Goal: Task Accomplishment & Management: Complete application form

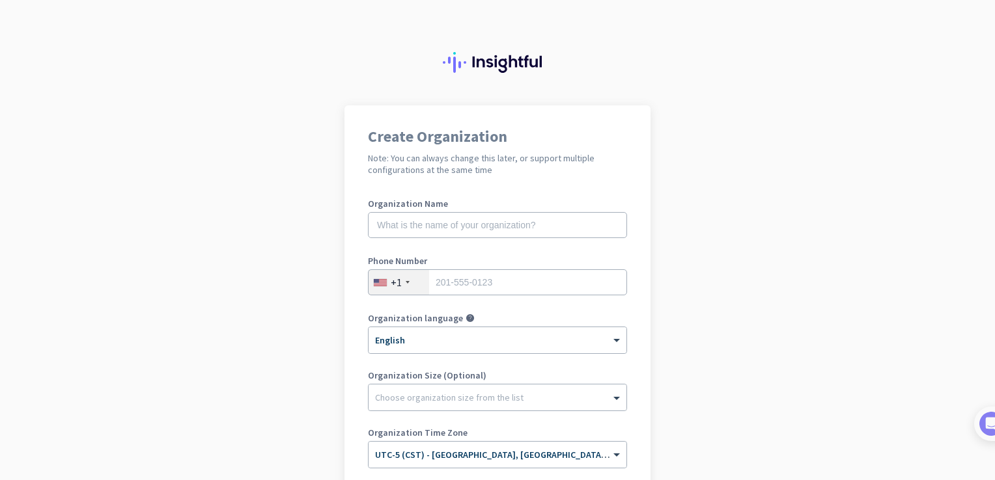
scroll to position [188, 0]
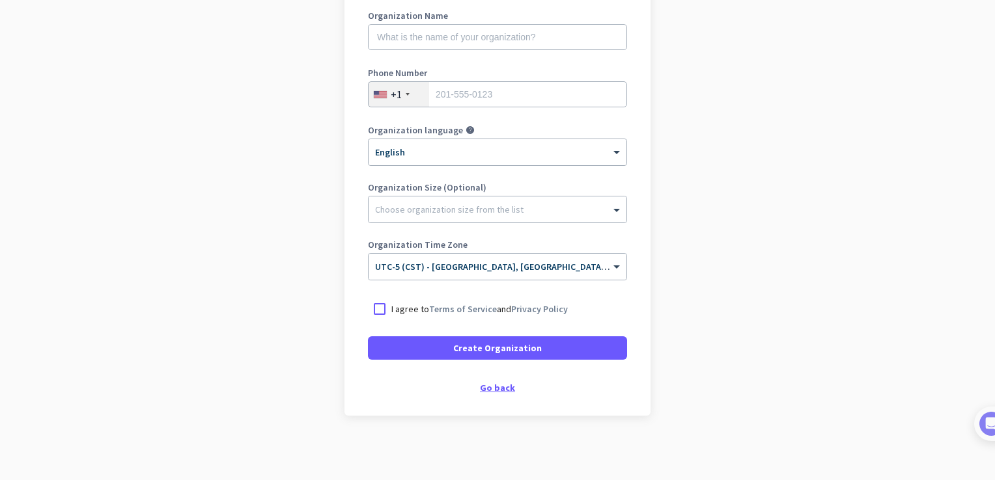
click at [473, 392] on div "Create Organization Note: You can always change this later, or support multiple…" at bounding box center [497, 166] width 306 height 499
click at [481, 392] on div "Go back" at bounding box center [497, 387] width 259 height 9
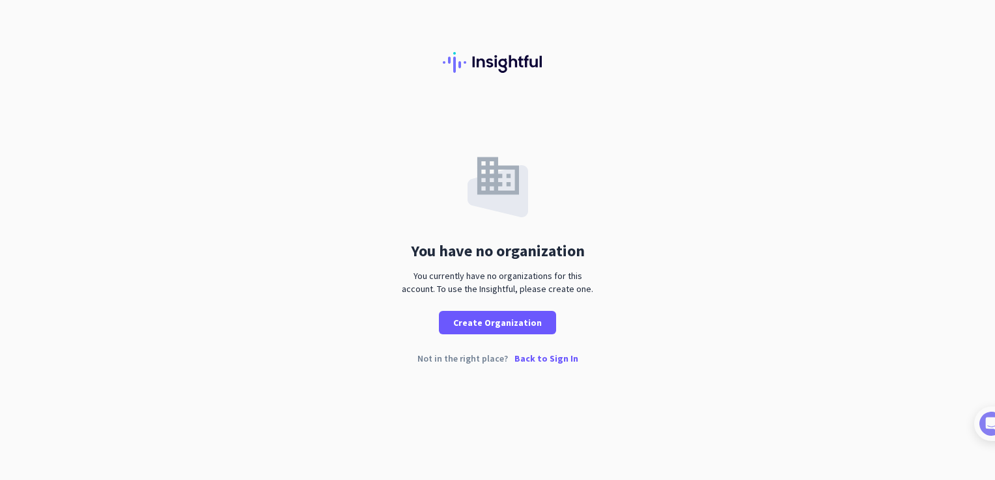
click at [538, 358] on p "Back to Sign In" at bounding box center [546, 358] width 64 height 9
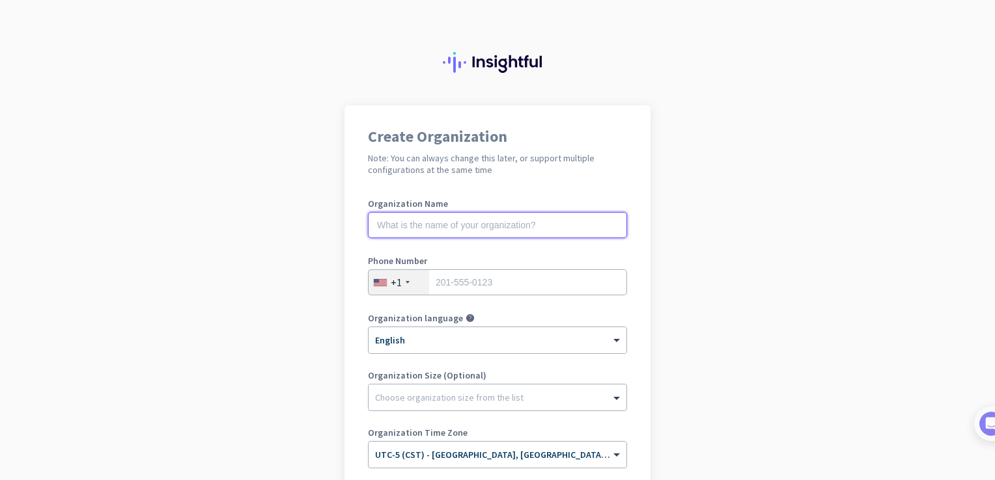
click at [516, 231] on input "text" at bounding box center [497, 225] width 259 height 26
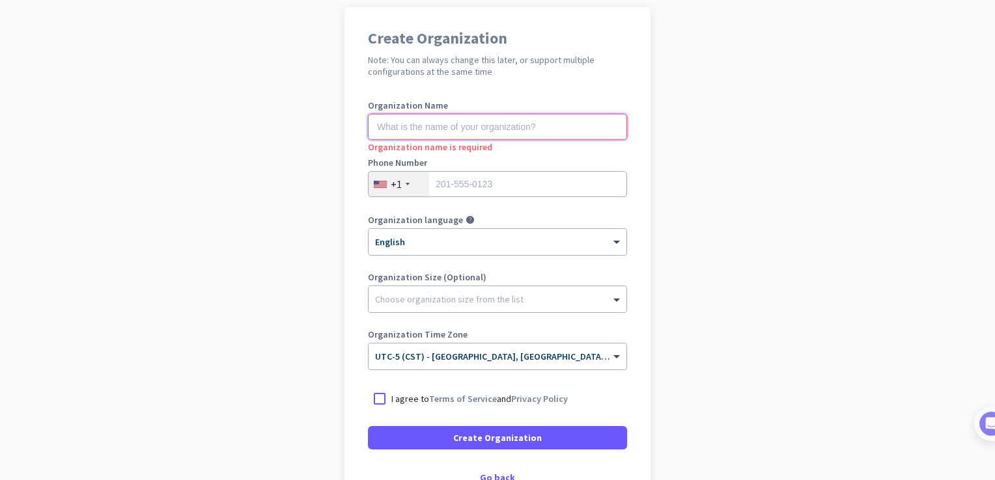
scroll to position [188, 0]
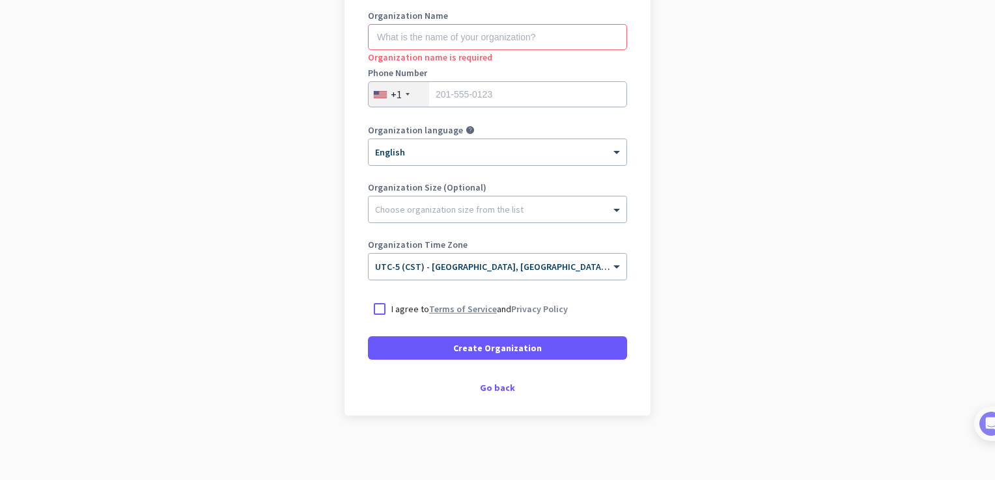
click at [429, 305] on link "Terms of Service" at bounding box center [463, 309] width 68 height 12
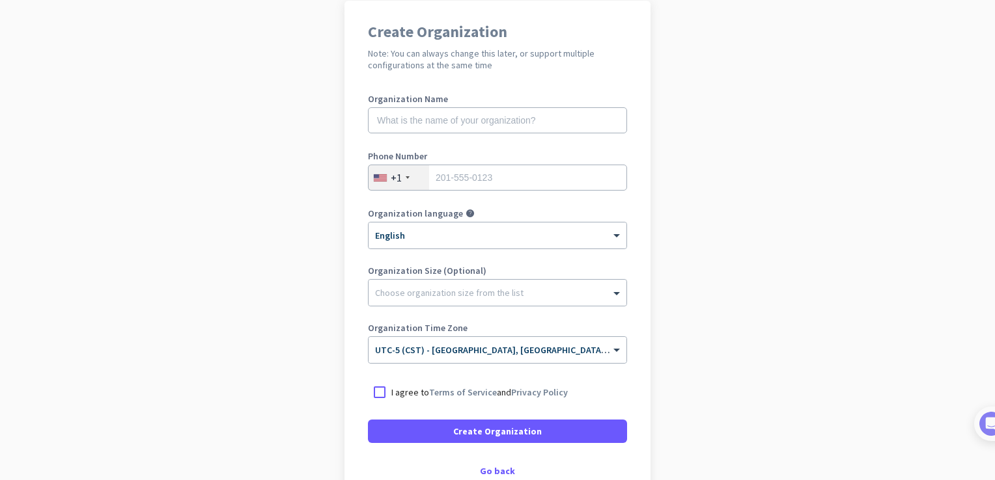
scroll to position [188, 0]
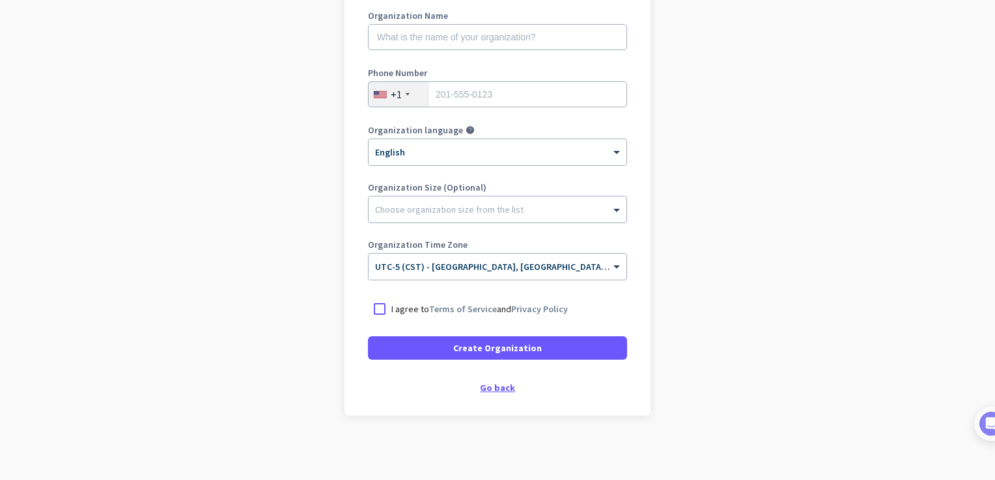
click at [499, 389] on div "Go back" at bounding box center [497, 387] width 259 height 9
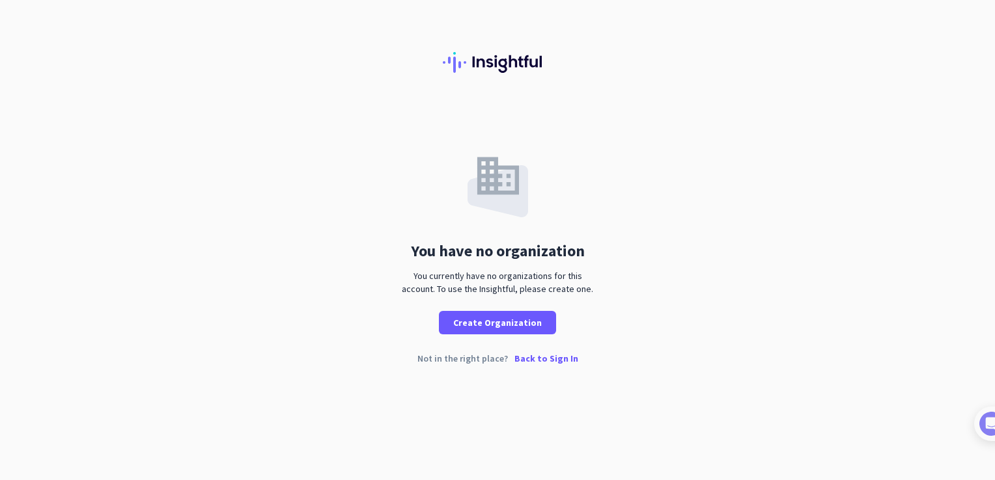
click at [555, 358] on p "Back to Sign In" at bounding box center [546, 358] width 64 height 9
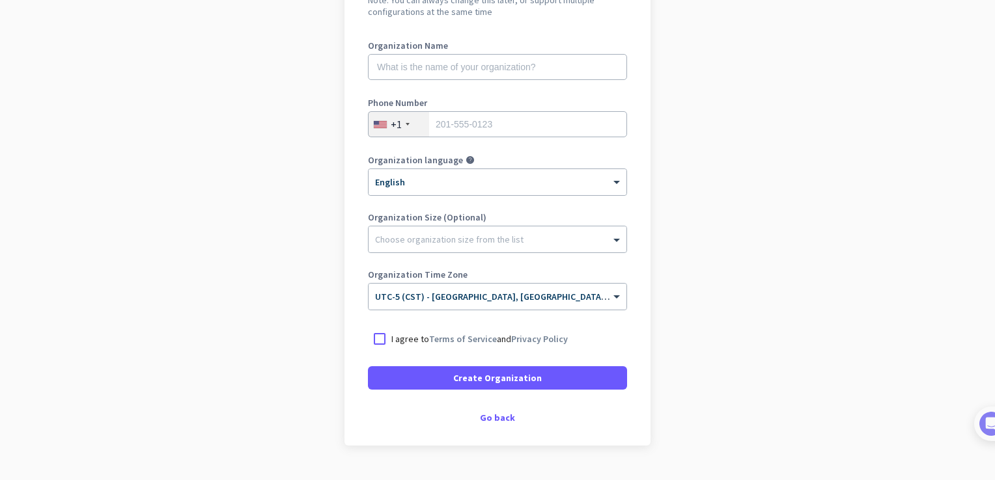
scroll to position [156, 0]
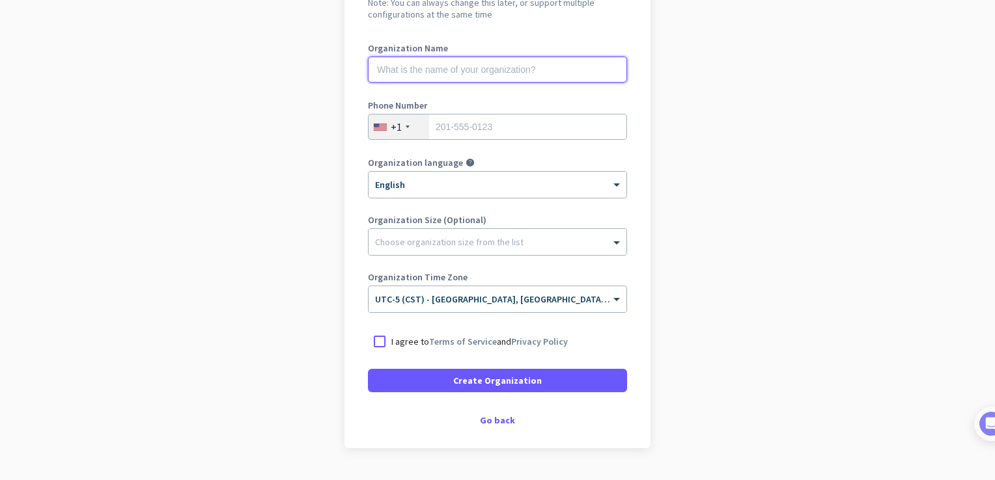
click at [574, 72] on input "text" at bounding box center [497, 70] width 259 height 26
type input "mercor"
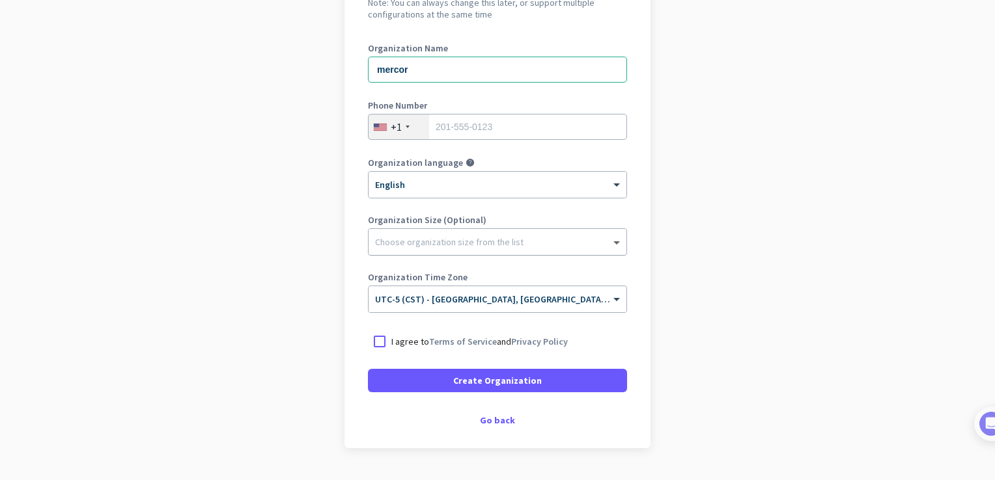
click at [610, 247] on span at bounding box center [618, 242] width 16 height 13
click at [788, 201] on app-onboarding-organization "Create Organization Note: You can always change this later, or support multiple…" at bounding box center [497, 232] width 995 height 564
click at [596, 139] on input "tel" at bounding box center [497, 127] width 259 height 26
type input "3372870677"
click at [513, 346] on link "Privacy Policy" at bounding box center [539, 342] width 57 height 12
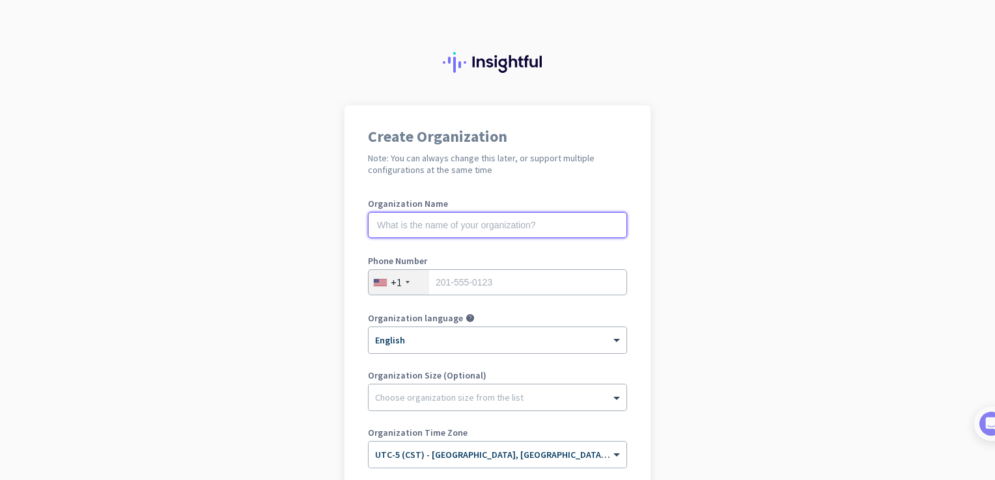
click at [563, 229] on input "text" at bounding box center [497, 225] width 259 height 26
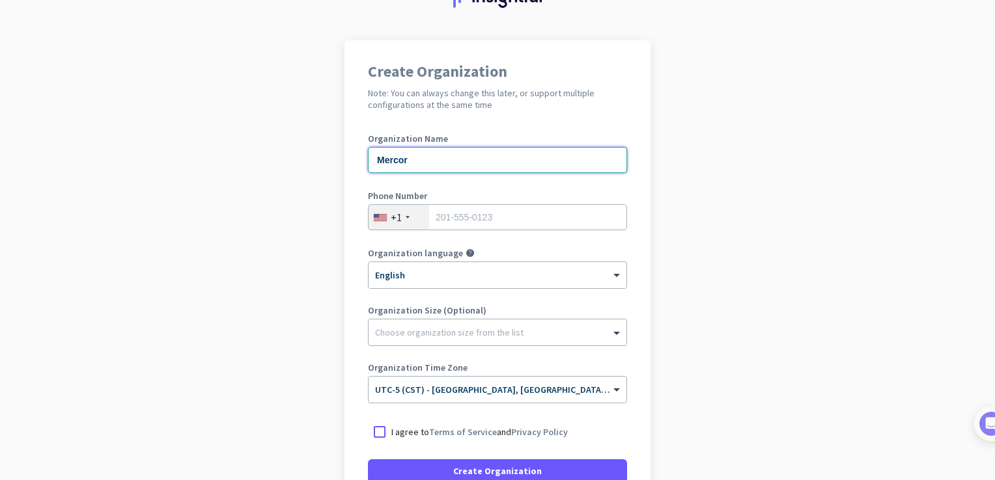
scroll to position [105, 0]
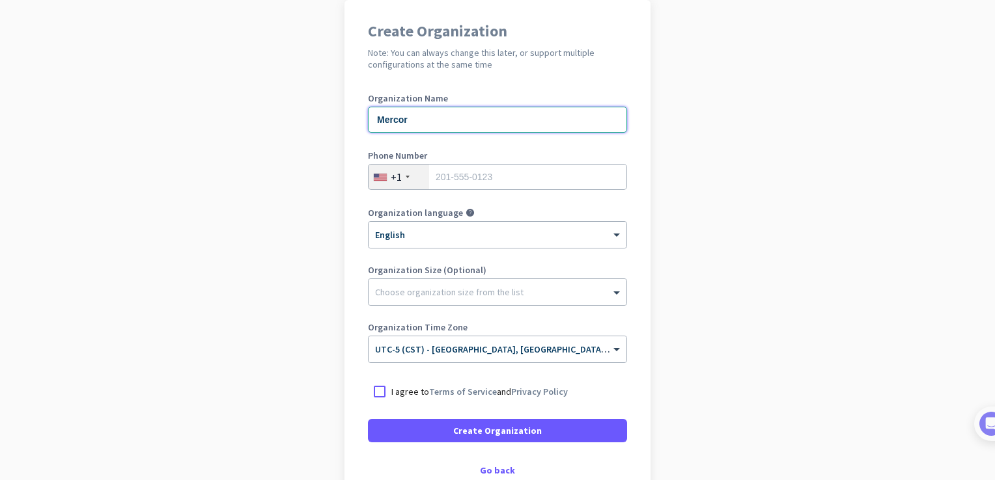
type input "Mercor"
click at [589, 180] on input "tel" at bounding box center [497, 177] width 259 height 26
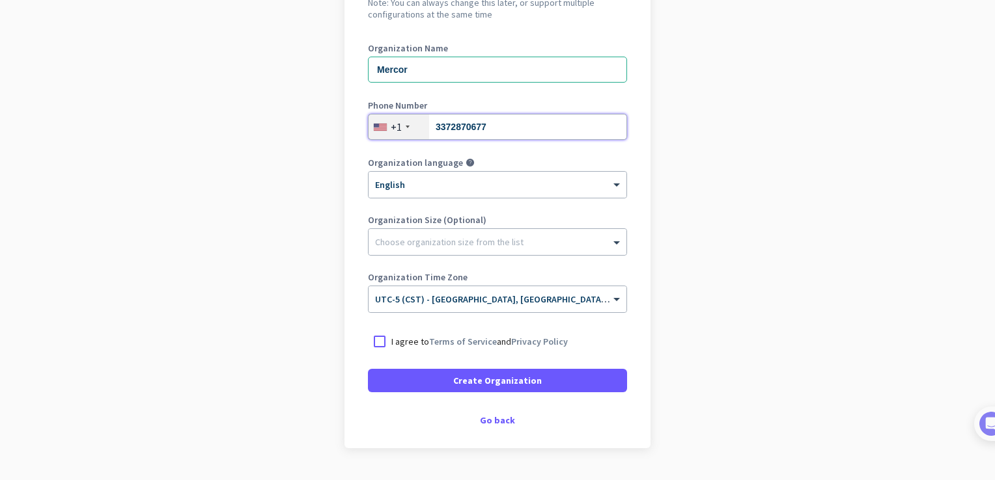
scroll to position [161, 0]
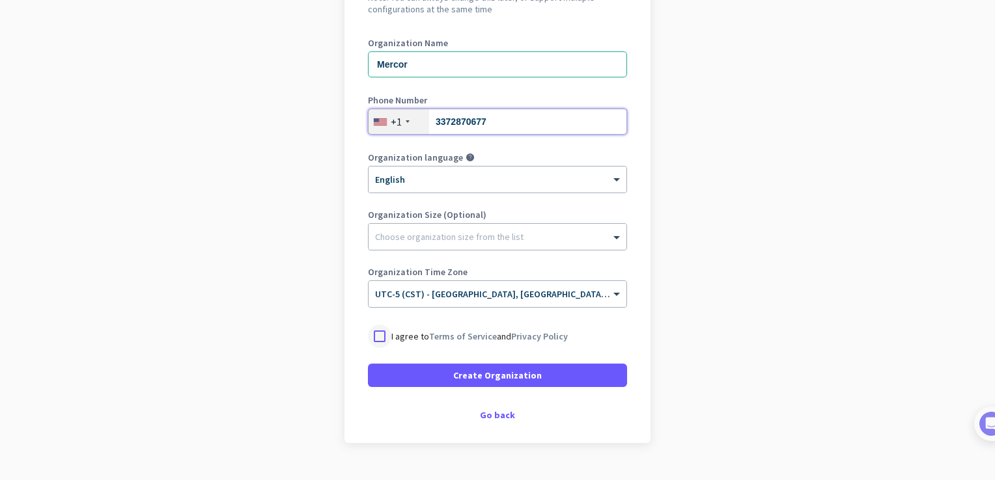
type input "3372870677"
click at [376, 335] on div at bounding box center [379, 336] width 23 height 23
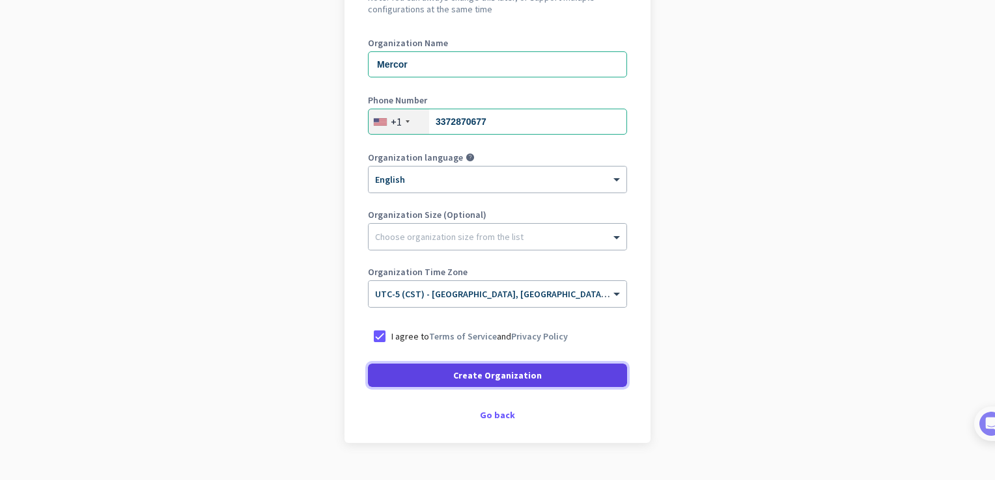
click at [548, 380] on span at bounding box center [497, 375] width 259 height 31
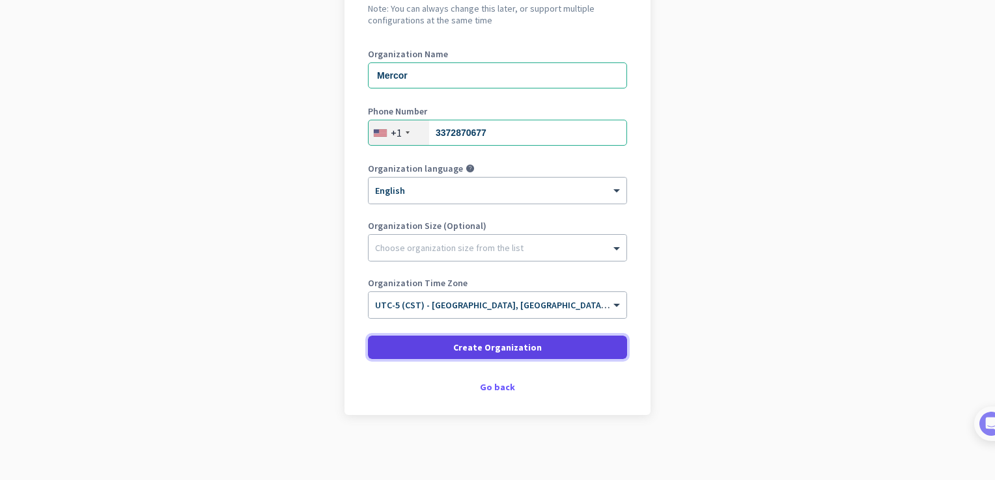
scroll to position [149, 0]
